Goal: Information Seeking & Learning: Learn about a topic

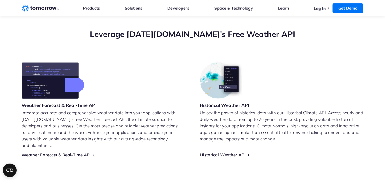
scroll to position [222, 0]
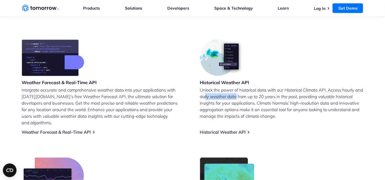
drag, startPoint x: 214, startPoint y: 95, endPoint x: 244, endPoint y: 98, distance: 30.3
click at [246, 98] on p "Unlock the power of historical data with our Historical Climate API. Access hou…" at bounding box center [281, 103] width 163 height 33
click at [242, 100] on p "Unlock the power of historical data with our Historical Climate API. Access hou…" at bounding box center [281, 103] width 163 height 33
click at [234, 129] on link "Historical Weather API" at bounding box center [223, 131] width 46 height 5
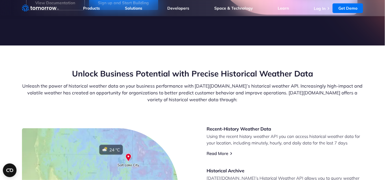
scroll to position [205, 0]
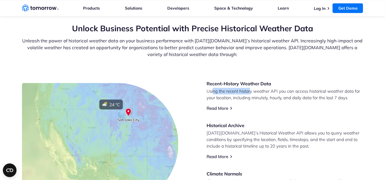
drag, startPoint x: 227, startPoint y: 91, endPoint x: 266, endPoint y: 92, distance: 38.7
click at [254, 92] on p "Using the recent history weather API you can access historical weather data for…" at bounding box center [285, 94] width 156 height 13
click at [265, 93] on p "Using the recent history weather API you can access historical weather data for…" at bounding box center [285, 94] width 156 height 13
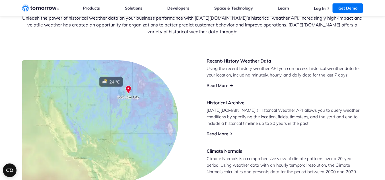
click at [226, 86] on link "Read More" at bounding box center [218, 85] width 22 height 5
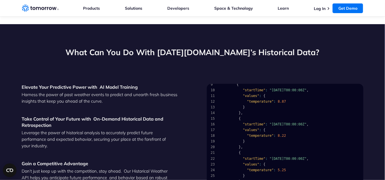
scroll to position [0, 0]
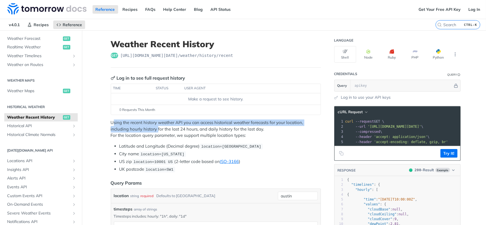
drag, startPoint x: 112, startPoint y: 121, endPoint x: 155, endPoint y: 126, distance: 43.5
click at [155, 126] on p "Using the recent history weather API you can access historical weather forecast…" at bounding box center [216, 129] width 210 height 19
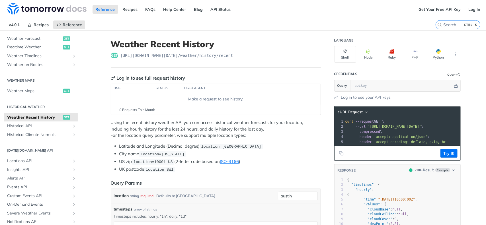
click at [156, 126] on p "Using the recent history weather API you can access historical weather forecast…" at bounding box center [216, 129] width 210 height 19
click at [29, 50] on link "Realtime Weather get" at bounding box center [40, 47] width 73 height 9
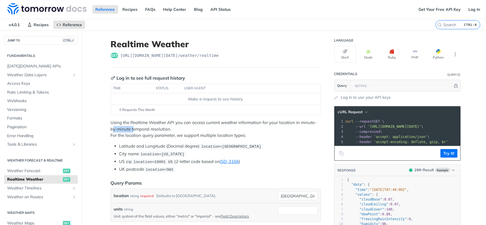
drag, startPoint x: 111, startPoint y: 125, endPoint x: 133, endPoint y: 127, distance: 21.5
click at [133, 127] on p "Using the Realtime Weather API you can access current weather information for y…" at bounding box center [216, 129] width 210 height 19
drag, startPoint x: 114, startPoint y: 123, endPoint x: 140, endPoint y: 124, distance: 26.2
click at [140, 124] on p "Using the Realtime Weather API you can access current weather information for y…" at bounding box center [216, 129] width 210 height 19
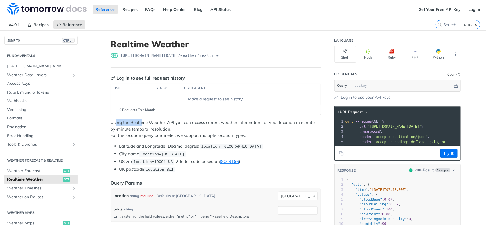
click at [140, 124] on p "Using the Realtime Weather API you can access current weather information for y…" at bounding box center [216, 129] width 210 height 19
drag, startPoint x: 112, startPoint y: 121, endPoint x: 147, endPoint y: 124, distance: 34.9
click at [147, 124] on p "Using the Realtime Weather API you can access current weather information for y…" at bounding box center [216, 129] width 210 height 19
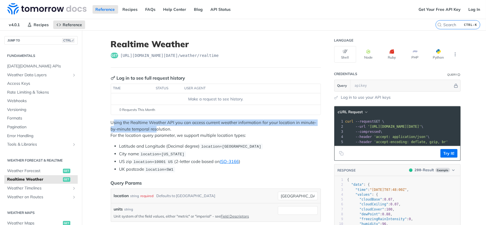
drag, startPoint x: 111, startPoint y: 122, endPoint x: 155, endPoint y: 125, distance: 43.7
click at [155, 125] on p "Using the Realtime Weather API you can access current weather information for y…" at bounding box center [216, 129] width 210 height 19
drag, startPoint x: 113, startPoint y: 123, endPoint x: 153, endPoint y: 125, distance: 39.3
click at [160, 127] on p "Using the Realtime Weather API you can access current weather information for y…" at bounding box center [216, 129] width 210 height 19
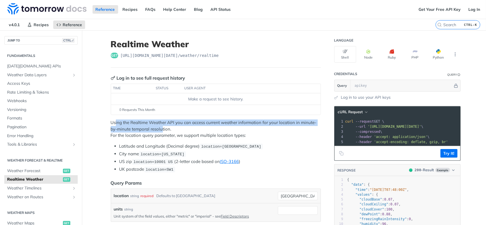
click at [152, 124] on p "Using the Realtime Weather API you can access current weather information for y…" at bounding box center [216, 129] width 210 height 19
drag, startPoint x: 108, startPoint y: 124, endPoint x: 176, endPoint y: 128, distance: 67.8
click at [176, 128] on p "Using the Realtime Weather API you can access current weather information for y…" at bounding box center [216, 129] width 210 height 19
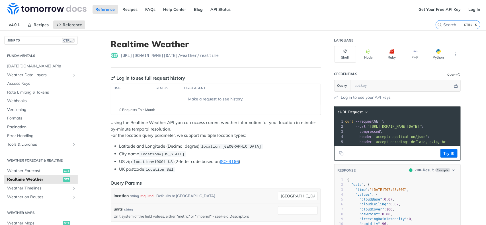
click at [132, 132] on p "Using the Realtime Weather API you can access current weather information for y…" at bounding box center [216, 129] width 210 height 19
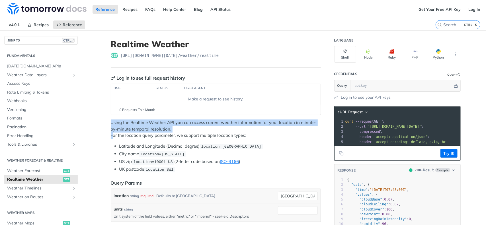
drag, startPoint x: 112, startPoint y: 133, endPoint x: 213, endPoint y: 131, distance: 101.3
click at [213, 131] on p "Using the Realtime Weather API you can access current weather information for y…" at bounding box center [216, 129] width 210 height 19
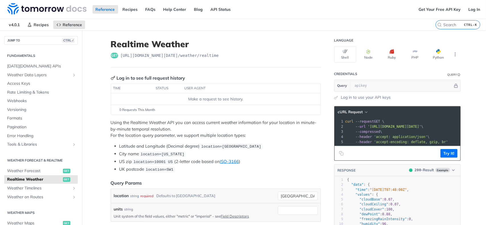
click at [211, 133] on p "Using the Realtime Weather API you can access current weather information for y…" at bounding box center [216, 129] width 210 height 19
click at [443, 158] on button "Try It!" at bounding box center [448, 153] width 17 height 9
click at [363, 86] on input "text" at bounding box center [402, 85] width 101 height 11
click at [131, 139] on div "Using the Realtime Weather API you can access current weather information for y…" at bounding box center [216, 146] width 210 height 53
